Goal: Information Seeking & Learning: Learn about a topic

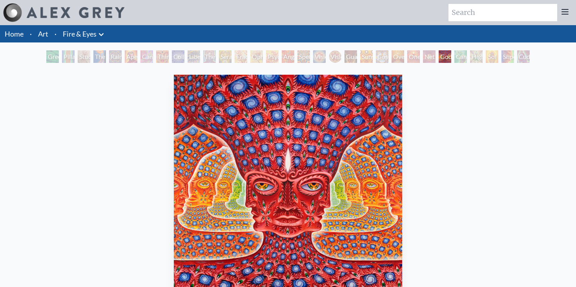
click at [176, 59] on div "Collective Vision" at bounding box center [178, 56] width 13 height 13
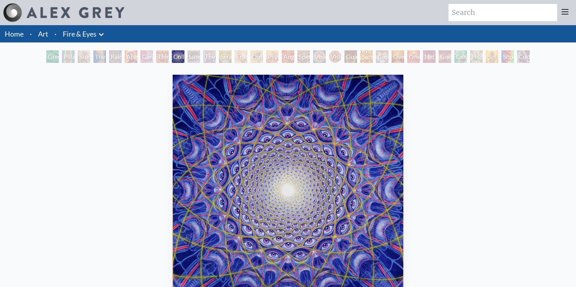
click at [232, 59] on div "Seraphic Transport Docking on the Third Eye" at bounding box center [225, 56] width 13 height 13
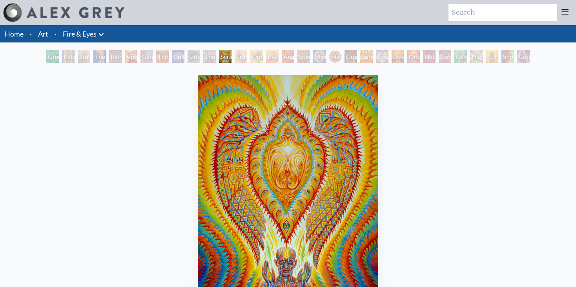
click at [404, 58] on div "Oversoul" at bounding box center [398, 56] width 13 height 13
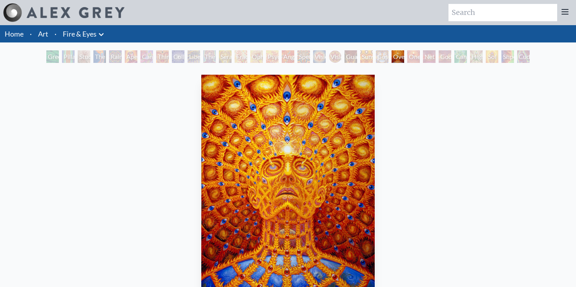
click at [431, 60] on div "Net of Being" at bounding box center [429, 56] width 13 height 13
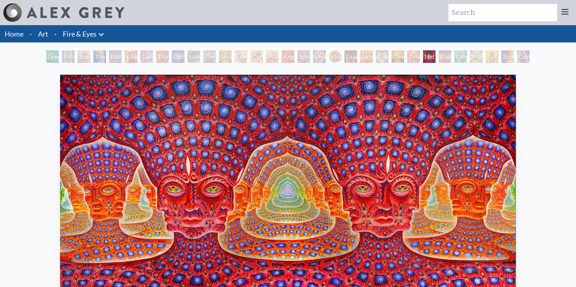
click at [459, 58] on div "Cannafist" at bounding box center [461, 56] width 13 height 13
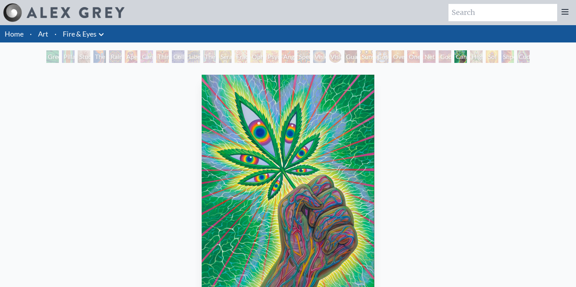
click at [479, 56] on div "Higher Vision" at bounding box center [476, 56] width 13 height 13
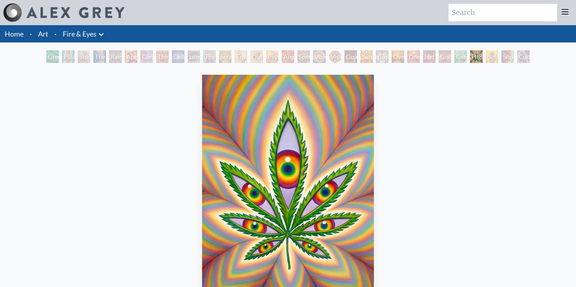
click at [505, 55] on div "Shpongled" at bounding box center [508, 56] width 13 height 13
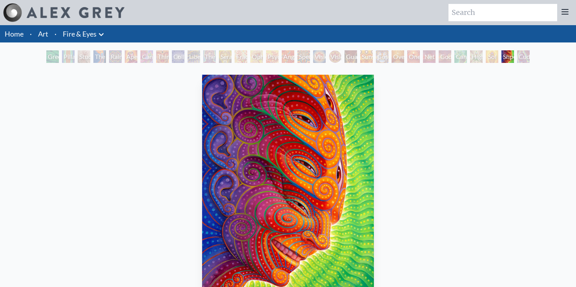
click at [89, 55] on div "Study for the Great Turn" at bounding box center [84, 56] width 13 height 13
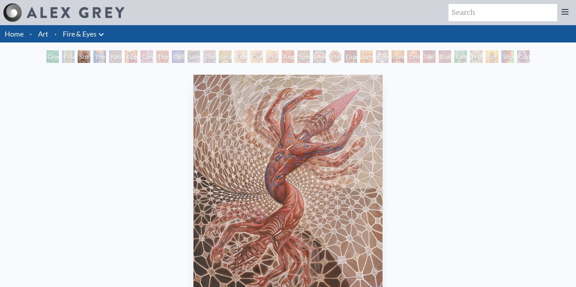
click at [461, 60] on div "Cannafist" at bounding box center [461, 56] width 13 height 13
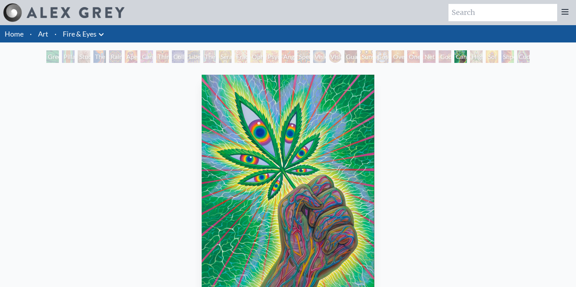
click at [524, 58] on div "Cuddle" at bounding box center [523, 56] width 13 height 13
